Goal: Information Seeking & Learning: Learn about a topic

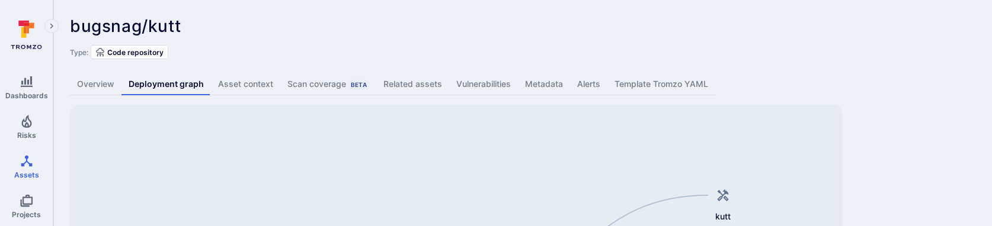
scroll to position [108, 0]
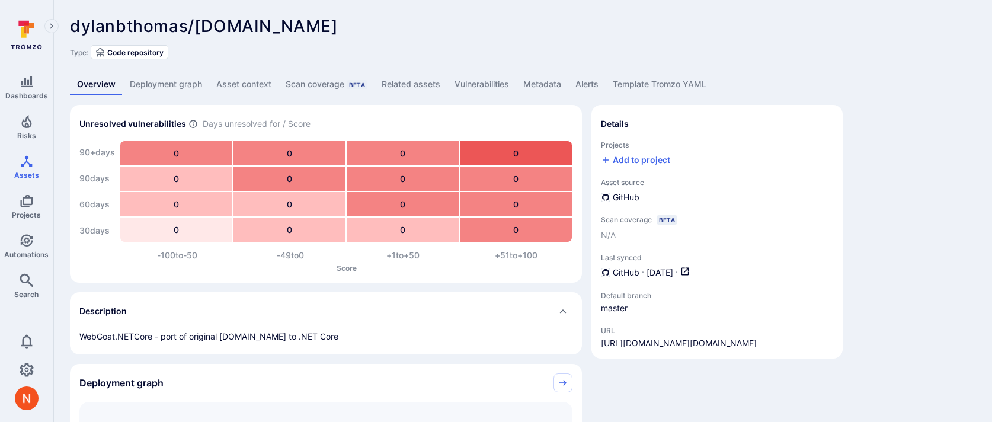
click at [601, 337] on link "https://github.com/dylanbthomas/WebGoat.NET" at bounding box center [679, 343] width 156 height 12
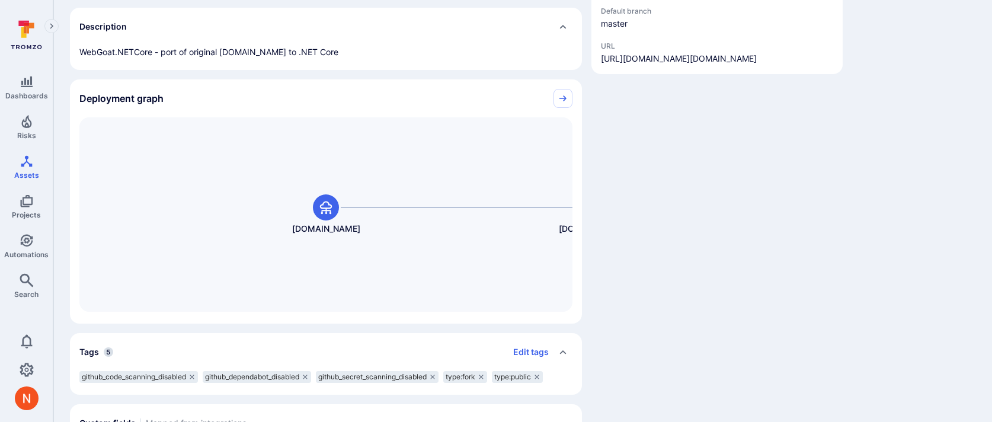
scroll to position [324, 0]
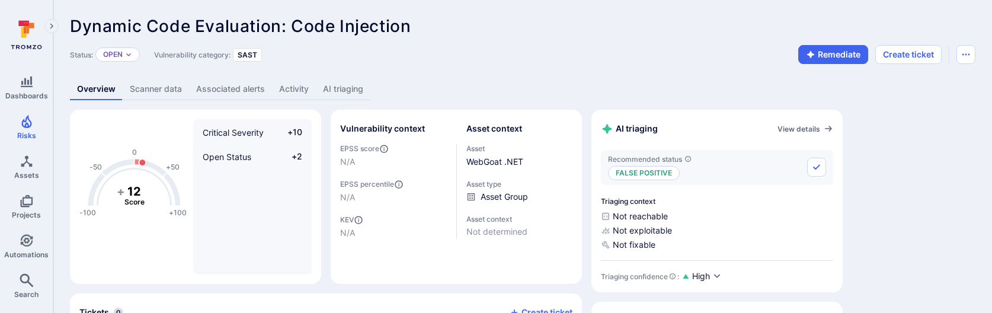
click at [337, 78] on link "AI triaging" at bounding box center [343, 89] width 55 height 22
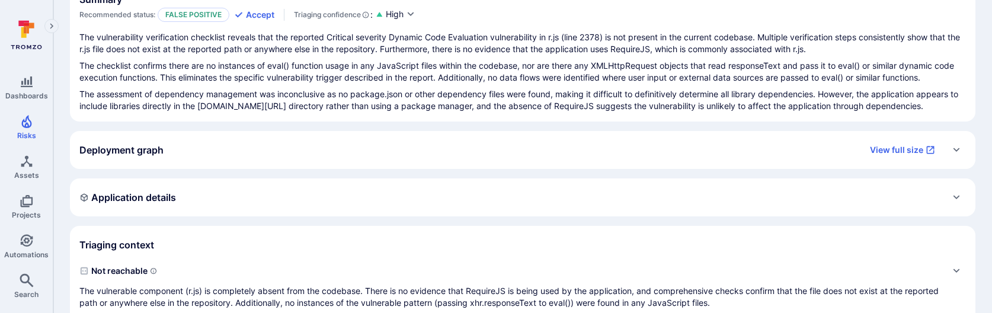
scroll to position [260, 0]
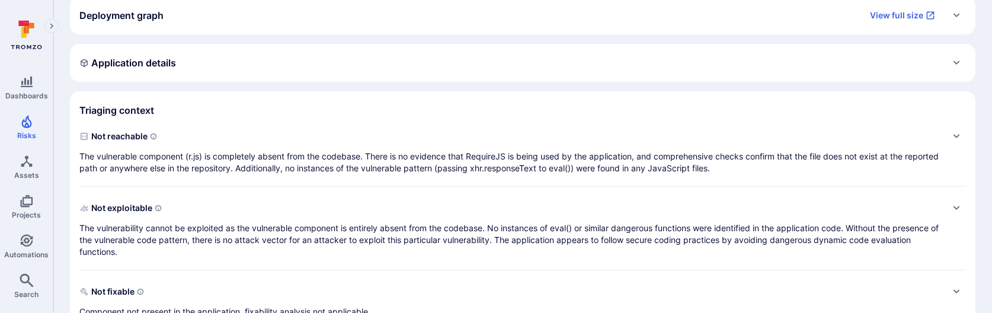
click at [296, 56] on div "Application details" at bounding box center [522, 62] width 887 height 19
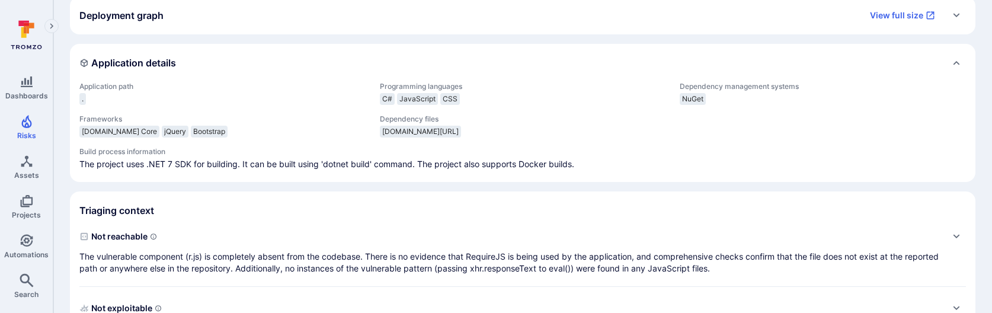
click at [296, 24] on div "Deployment graph View full size" at bounding box center [510, 15] width 863 height 19
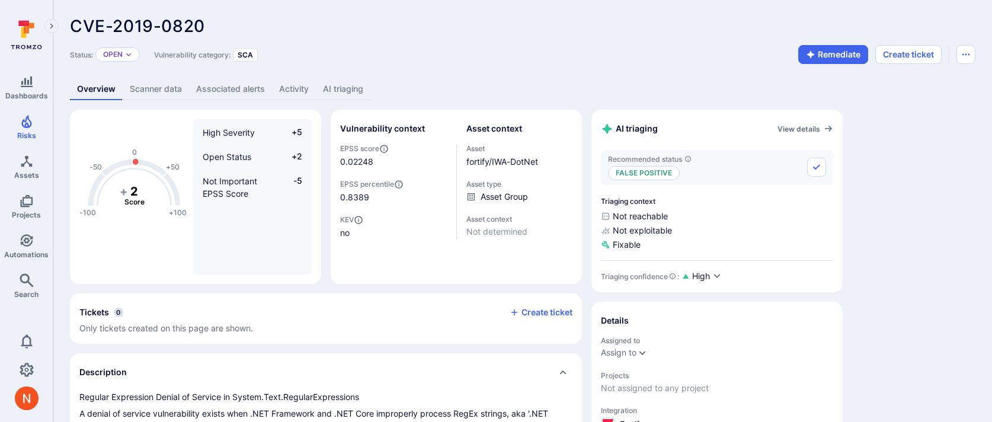
click at [327, 81] on link "AI triaging" at bounding box center [343, 89] width 55 height 22
